Goal: Navigation & Orientation: Find specific page/section

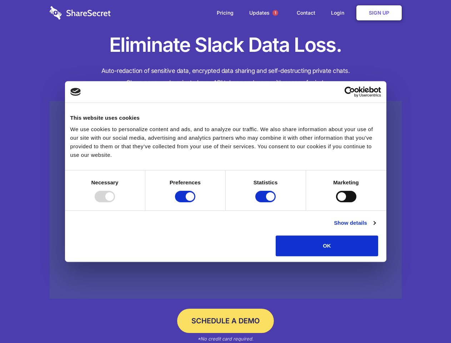
click at [115, 202] on div at bounding box center [105, 196] width 20 height 11
click at [195, 202] on input "Preferences" at bounding box center [185, 196] width 20 height 11
checkbox input "false"
click at [266, 202] on input "Statistics" at bounding box center [265, 196] width 20 height 11
checkbox input "false"
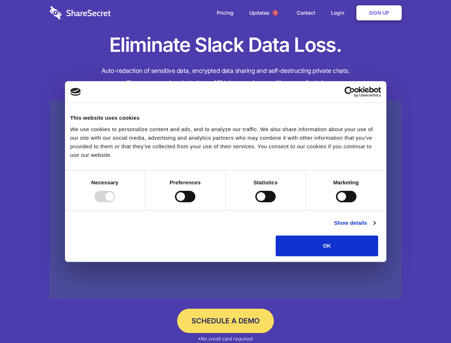
click at [336, 202] on input "Marketing" at bounding box center [346, 196] width 20 height 11
checkbox input "true"
click at [375, 227] on link "Show details" at bounding box center [354, 223] width 41 height 9
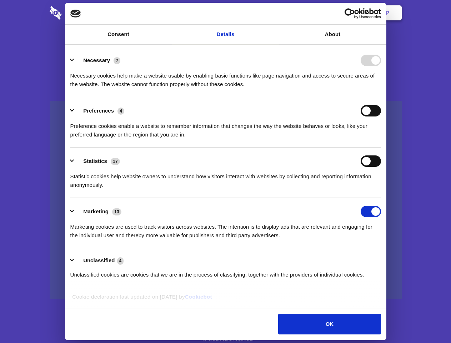
click at [381, 89] on div "Necessary cookies help make a website usable by enabling basic functions like p…" at bounding box center [225, 77] width 311 height 22
click at [275, 13] on span "1" at bounding box center [275, 13] width 6 height 6
